Goal: Navigation & Orientation: Find specific page/section

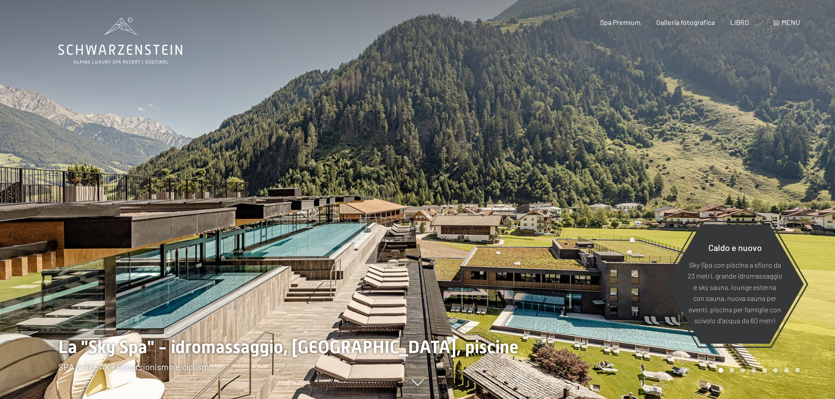
click at [213, 53] on div at bounding box center [209, 199] width 418 height 399
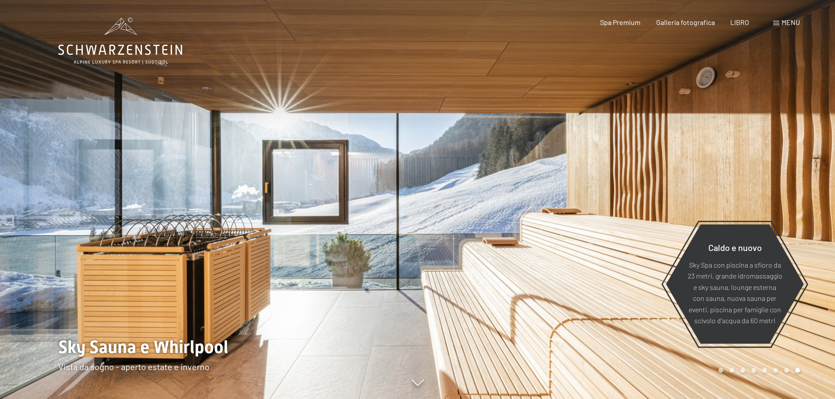
click at [213, 53] on div at bounding box center [209, 199] width 418 height 399
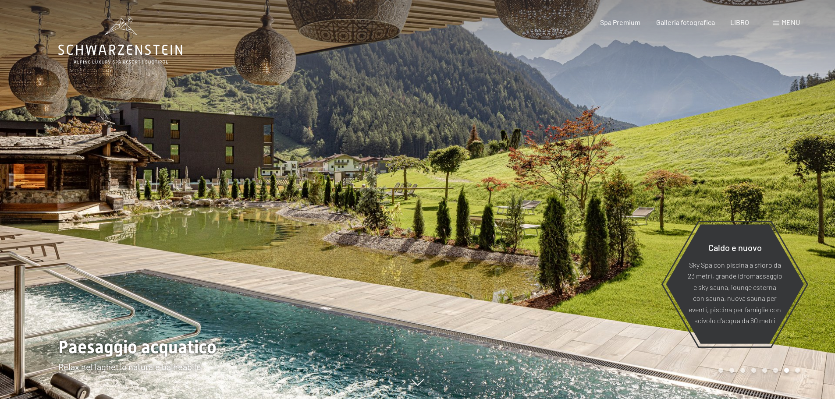
click at [213, 53] on div at bounding box center [209, 199] width 418 height 399
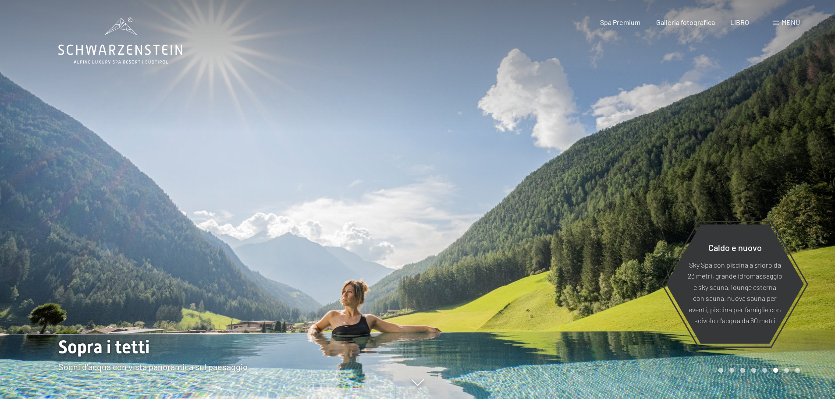
click at [213, 53] on div at bounding box center [209, 199] width 418 height 399
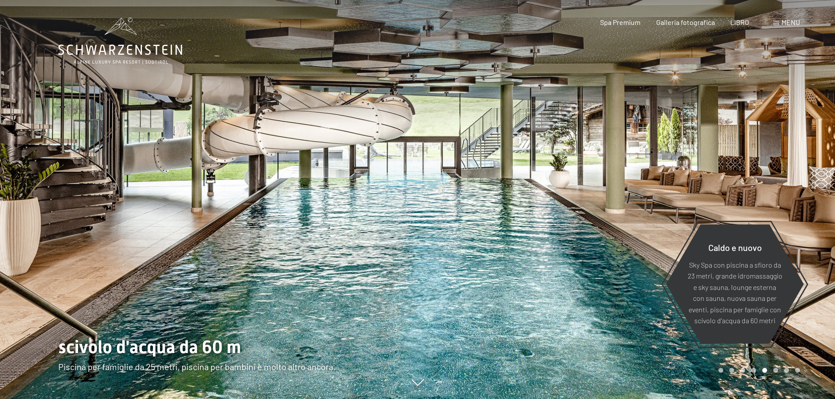
click at [213, 53] on div at bounding box center [209, 199] width 418 height 399
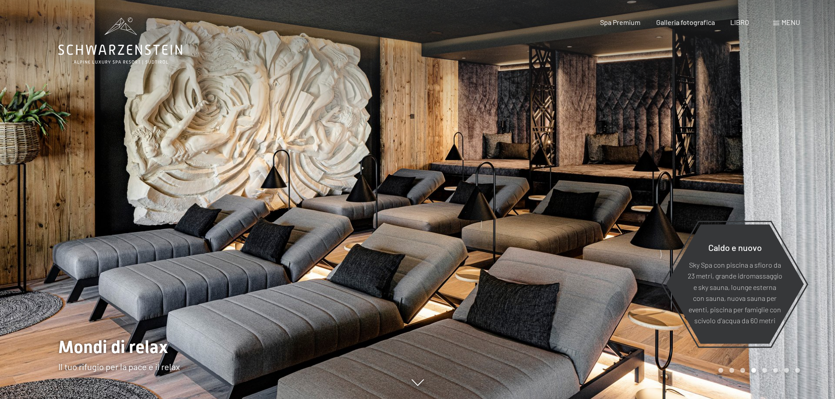
click at [213, 53] on div at bounding box center [209, 199] width 418 height 399
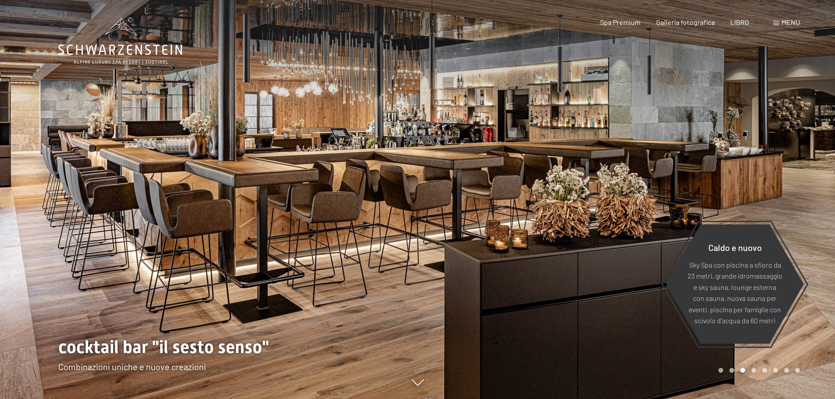
click at [213, 53] on div at bounding box center [209, 199] width 418 height 399
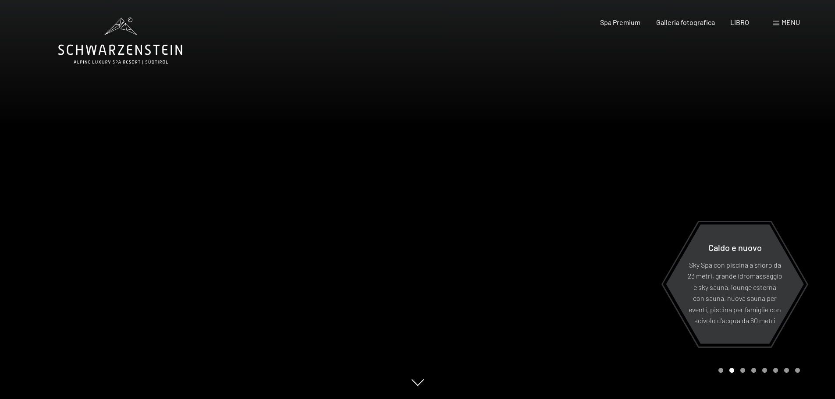
click at [213, 53] on div at bounding box center [209, 199] width 418 height 399
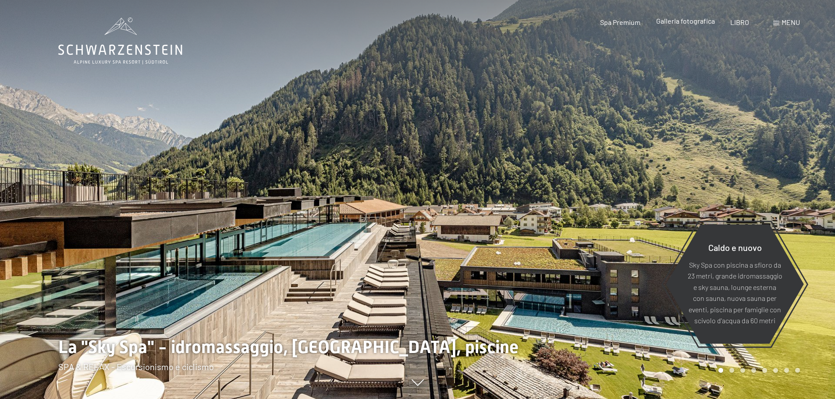
click at [694, 22] on font "Galleria fotografica" at bounding box center [685, 21] width 59 height 8
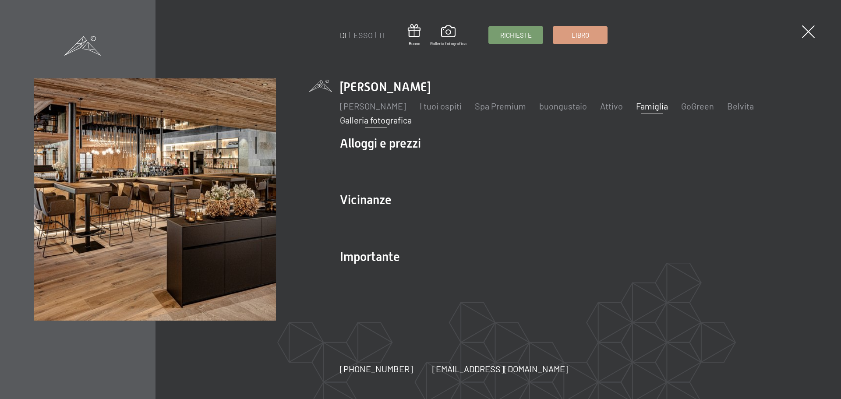
click at [668, 103] on font "Famiglia" at bounding box center [652, 106] width 32 height 11
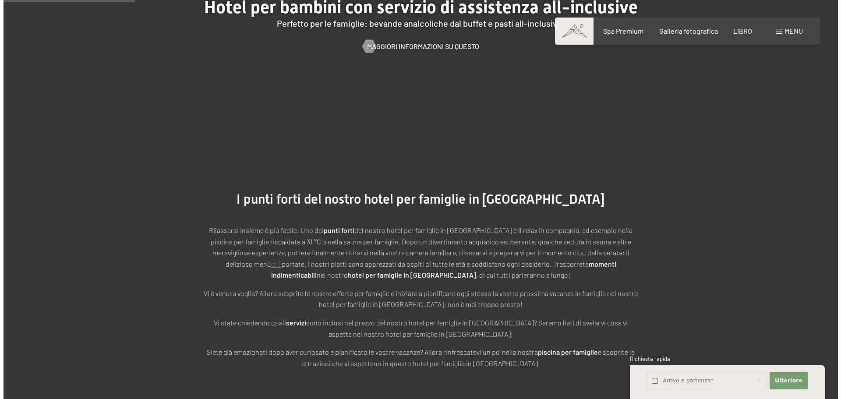
scroll to position [1008, 0]
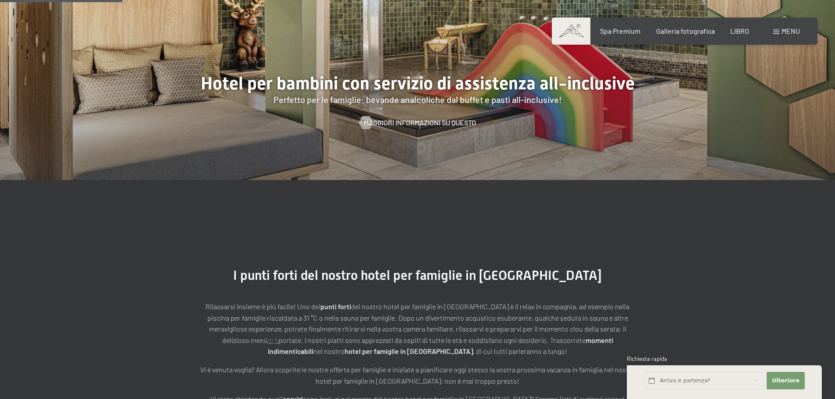
click at [781, 30] on div "menu" at bounding box center [786, 31] width 27 height 10
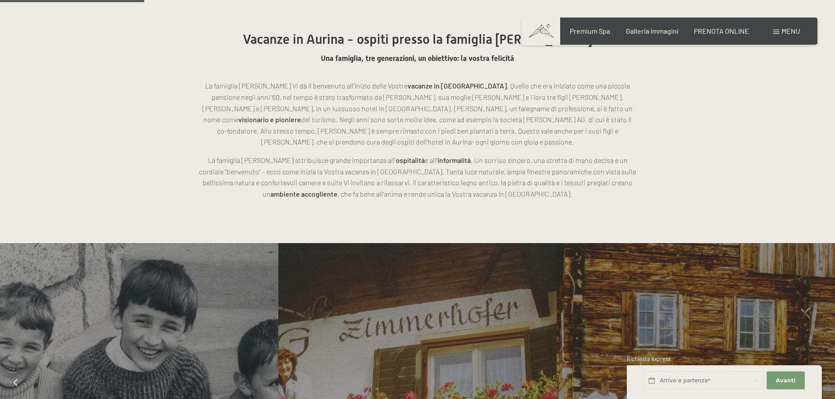
scroll to position [497, 0]
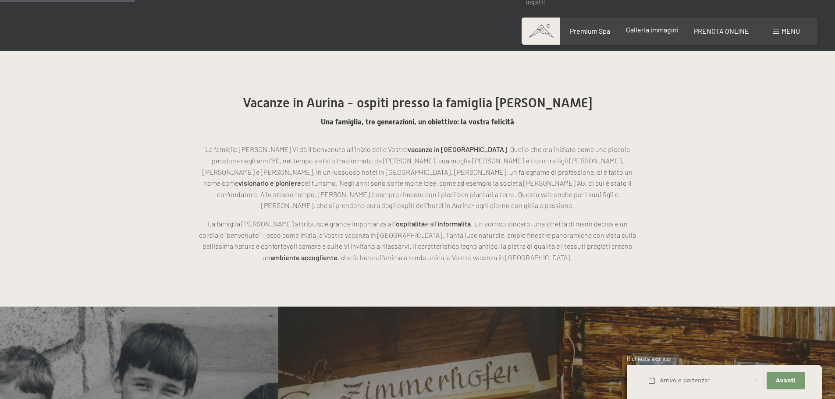
click at [650, 29] on span "Galleria immagini" at bounding box center [652, 29] width 53 height 8
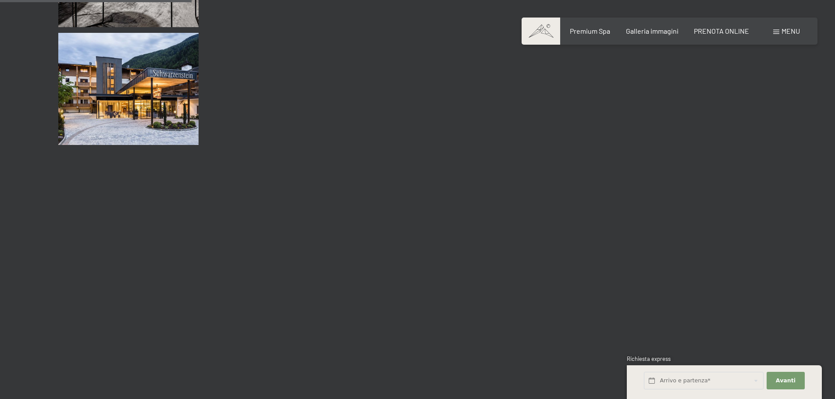
scroll to position [2630, 0]
